Goal: Obtain resource: Download file/media

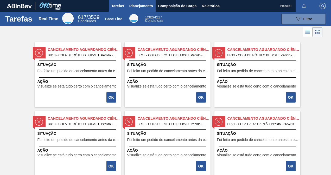
click at [152, 8] on button "Planejamento" at bounding box center [141, 6] width 29 height 12
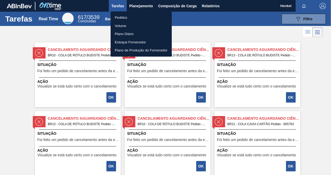
click at [126, 17] on li "Pedidos" at bounding box center [141, 18] width 61 height 8
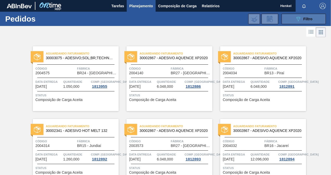
click at [299, 15] on button "089F7B8B-B2A5-4AFE-B5C0-19BA573D28AC Filtro" at bounding box center [304, 19] width 44 height 10
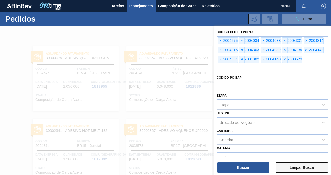
click at [291, 166] on button "Limpar Busca" at bounding box center [302, 168] width 52 height 10
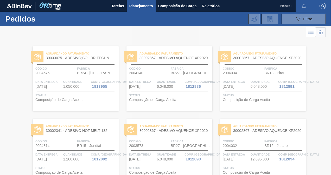
click at [310, 27] on div at bounding box center [165, 100] width 331 height 149
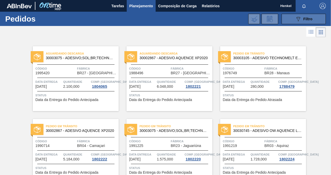
click at [311, 16] on div "089F7B8B-B2A5-4AFE-B5C0-19BA573D28AC Filtro" at bounding box center [303, 19] width 17 height 6
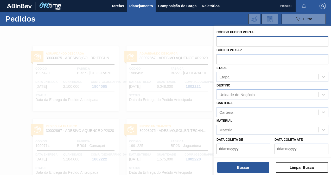
click at [283, 41] on input "text" at bounding box center [273, 41] width 112 height 10
paste input "text"
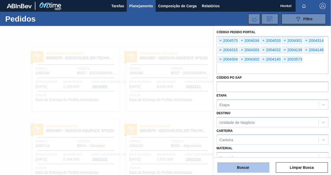
click at [254, 169] on button "Buscar" at bounding box center [243, 168] width 52 height 10
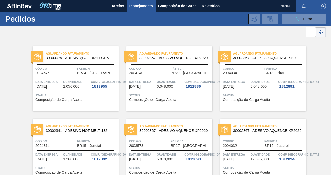
click at [322, 8] on img "button" at bounding box center [323, 6] width 6 height 6
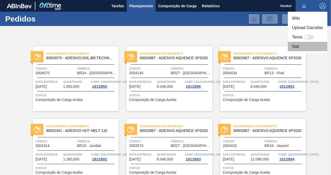
click at [303, 48] on li "Sair" at bounding box center [308, 46] width 40 height 9
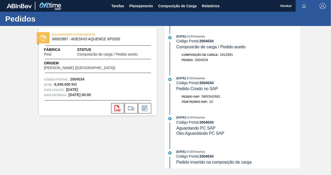
click at [119, 109] on icon "svg{fill:#ff0000}" at bounding box center [118, 108] width 6 height 6
click at [117, 110] on icon at bounding box center [118, 108] width 6 height 6
click at [116, 108] on icon "svg{fill:#ff0000}" at bounding box center [118, 108] width 6 height 6
click at [116, 109] on icon "svg{fill:#ff0000}" at bounding box center [118, 108] width 6 height 6
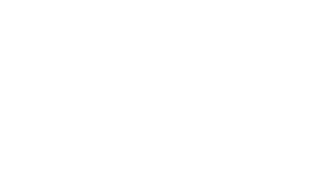
drag, startPoint x: 159, startPoint y: 83, endPoint x: 193, endPoint y: 42, distance: 53.2
click at [159, 0] on html at bounding box center [165, 0] width 331 height 0
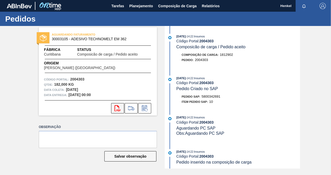
click at [118, 107] on icon "svg{fill:#ff0000}" at bounding box center [118, 108] width 6 height 6
click at [120, 106] on icon "svg{fill:#ff0000}" at bounding box center [118, 108] width 6 height 6
click at [117, 107] on icon "svg{fill:#ff0000}" at bounding box center [118, 108] width 6 height 6
click at [119, 108] on icon at bounding box center [118, 108] width 6 height 6
click at [120, 108] on icon "svg{fill:#ff0000}" at bounding box center [118, 108] width 6 height 6
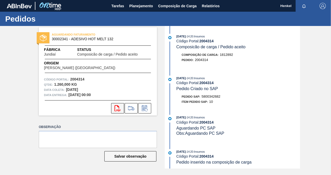
click at [121, 109] on button "svg{fill:#ff0000}" at bounding box center [117, 108] width 13 height 10
click at [117, 109] on icon "svg{fill:#ff0000}" at bounding box center [118, 108] width 6 height 6
click at [112, 107] on button "svg{fill:#ff0000}" at bounding box center [117, 108] width 13 height 10
click at [116, 109] on icon "svg{fill:#ff0000}" at bounding box center [118, 108] width 6 height 6
click at [116, 108] on icon "svg{fill:#ff0000}" at bounding box center [118, 108] width 6 height 6
